Goal: Information Seeking & Learning: Compare options

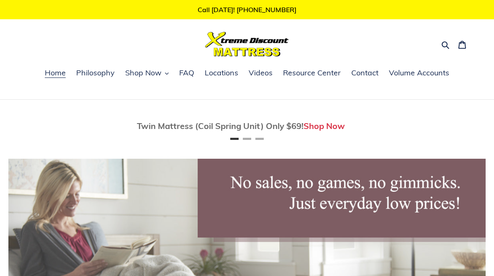
click at [443, 44] on icon "button" at bounding box center [445, 45] width 8 height 8
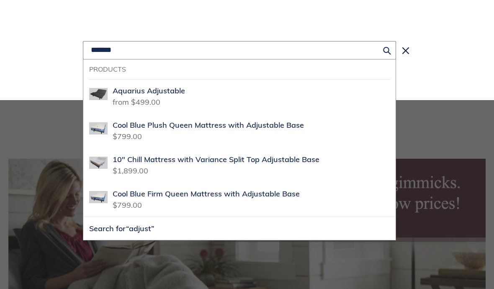
scroll to position [0, 477]
type input "*******"
click at [170, 95] on span "Aquarius Adjustable" at bounding box center [149, 91] width 72 height 10
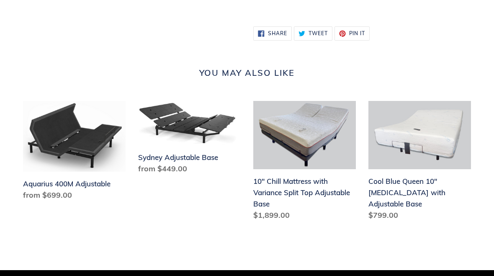
scroll to position [691, 0]
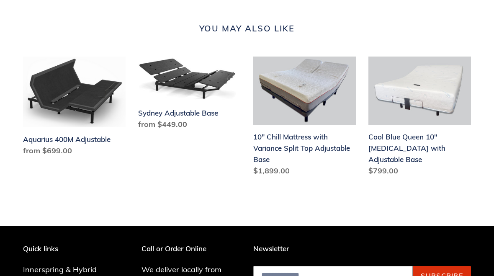
click at [100, 106] on link "Aquarius 400M Adjustable" at bounding box center [74, 108] width 103 height 103
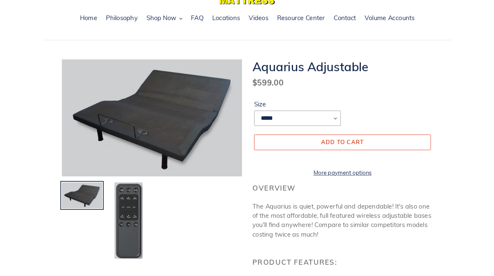
scroll to position [0, 0]
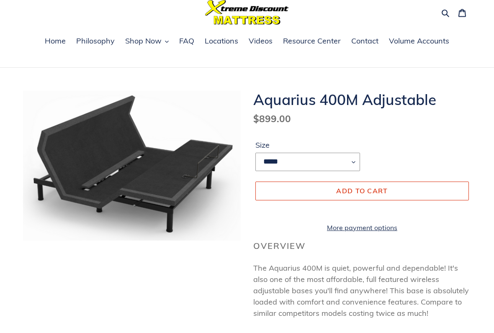
scroll to position [33, 0]
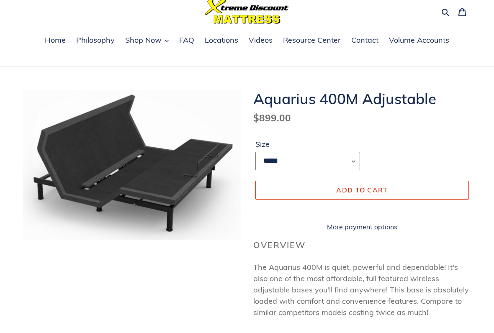
click at [354, 163] on select "***** **** *******" at bounding box center [307, 161] width 105 height 18
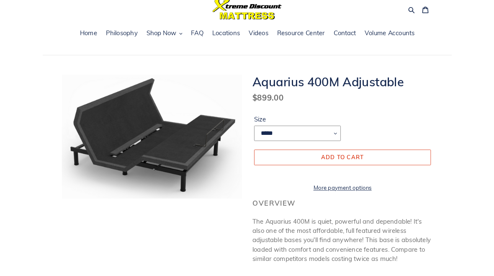
scroll to position [0, 0]
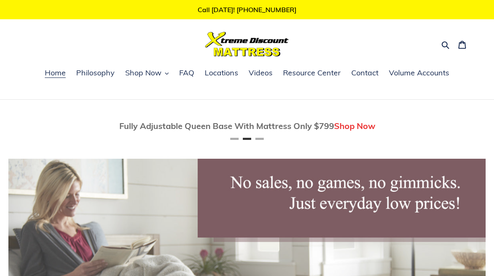
scroll to position [0, 477]
click at [467, 124] on button "Next" at bounding box center [460, 126] width 17 height 17
click at [28, 124] on button "Previous" at bounding box center [33, 126] width 17 height 17
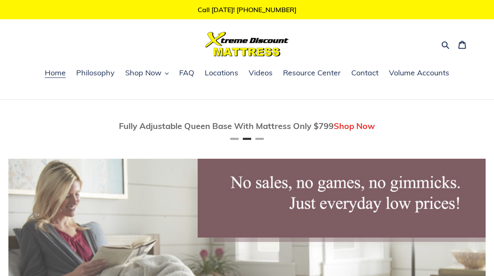
click at [353, 128] on span "Shop Now" at bounding box center [354, 126] width 41 height 10
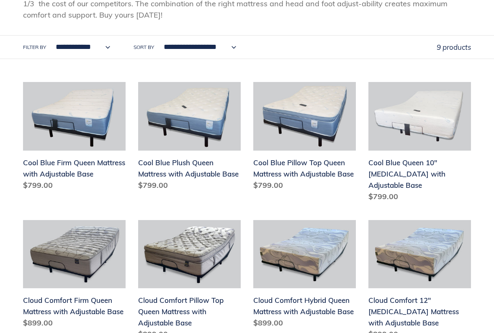
scroll to position [168, 0]
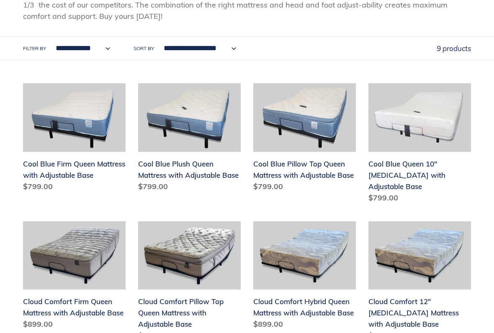
click at [315, 135] on link "Cool Blue Pillow Top Queen Mattress with Adjustable Base" at bounding box center [304, 139] width 103 height 112
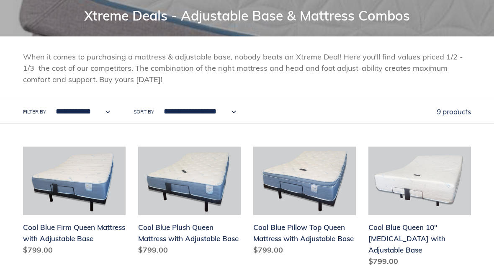
scroll to position [105, 0]
click at [28, 164] on link "Cool Blue Firm Queen Mattress with Adjustable Base" at bounding box center [74, 203] width 103 height 112
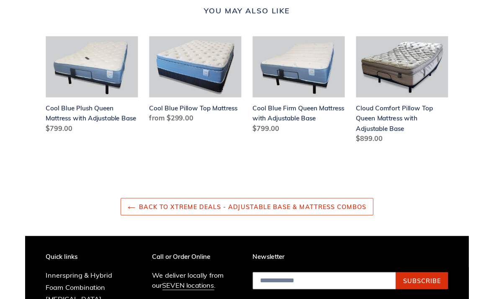
scroll to position [868, 0]
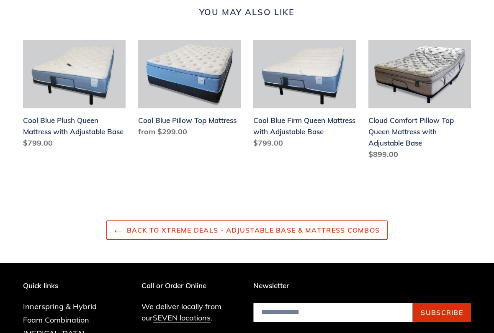
click at [343, 233] on link "Back to Xtreme Deals - Adjustable Base & Mattress Combos" at bounding box center [247, 230] width 282 height 19
